Goal: Navigation & Orientation: Find specific page/section

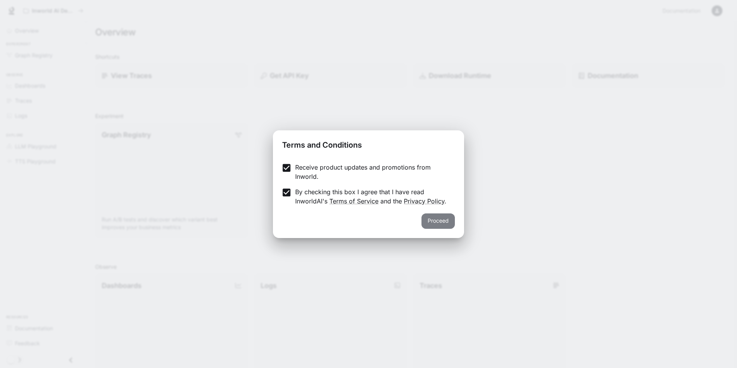
click at [436, 217] on button "Proceed" at bounding box center [438, 220] width 33 height 15
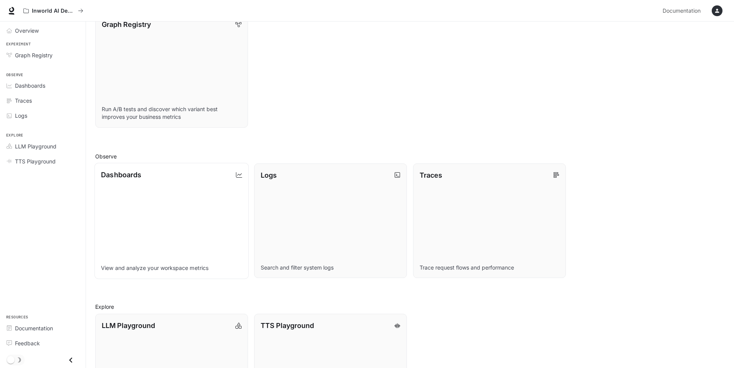
scroll to position [180, 0]
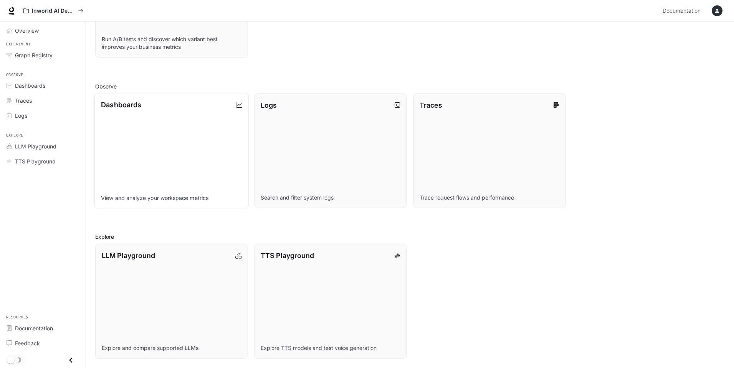
click at [147, 146] on link "Dashboards View and analyze your workspace metrics" at bounding box center [171, 151] width 154 height 116
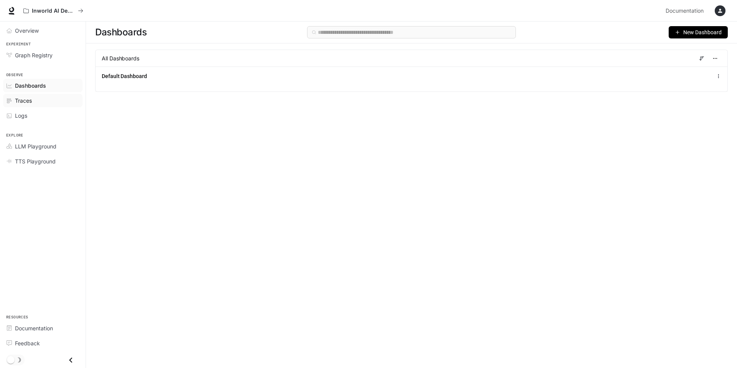
click at [33, 101] on div "Traces" at bounding box center [47, 100] width 64 height 8
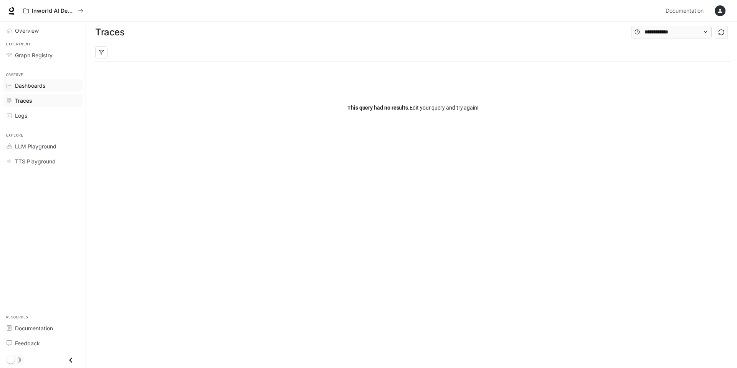
click at [60, 85] on div "Dashboards" at bounding box center [47, 85] width 64 height 8
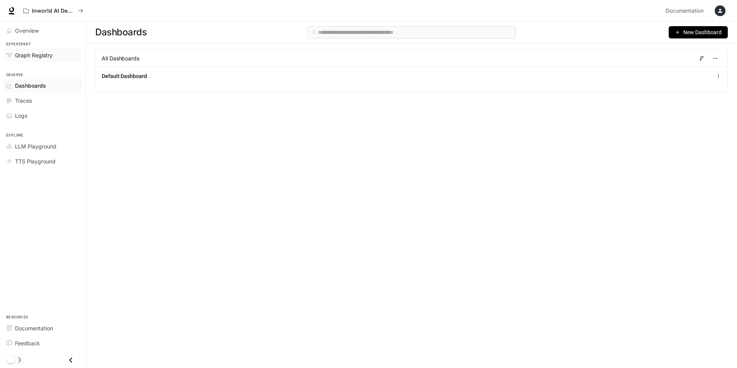
click at [28, 57] on span "Graph Registry" at bounding box center [34, 55] width 38 height 8
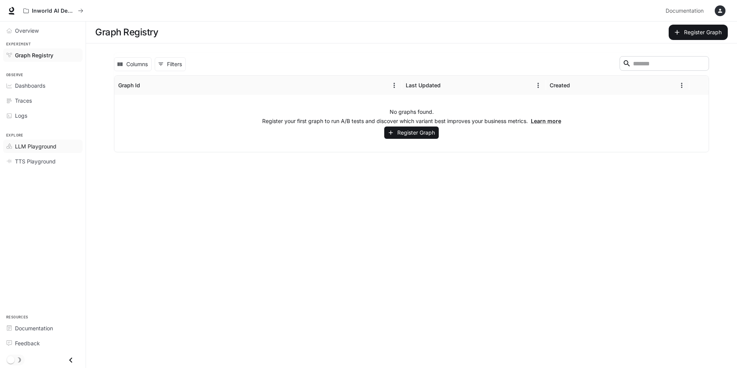
click at [48, 145] on span "LLM Playground" at bounding box center [35, 146] width 41 height 8
